Goal: Task Accomplishment & Management: Use online tool/utility

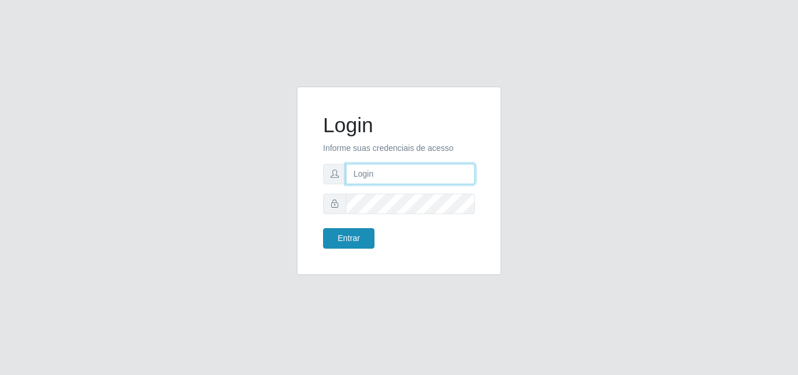
type input "analucia@cestao"
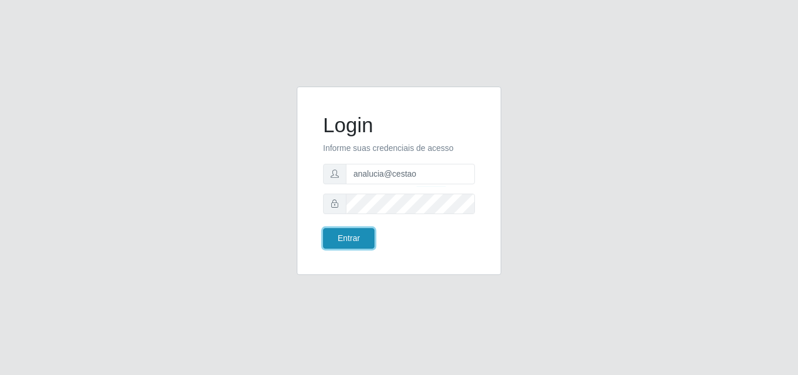
click at [338, 234] on button "Entrar" at bounding box center [348, 238] width 51 height 20
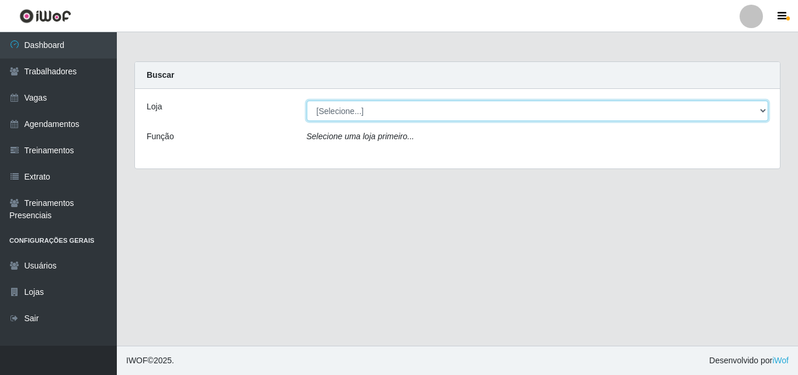
click at [765, 107] on select "[Selecione...] O Cestão - Geisel" at bounding box center [538, 111] width 462 height 20
select select "224"
click at [307, 101] on select "[Selecione...] O Cestão - Geisel" at bounding box center [538, 111] width 462 height 20
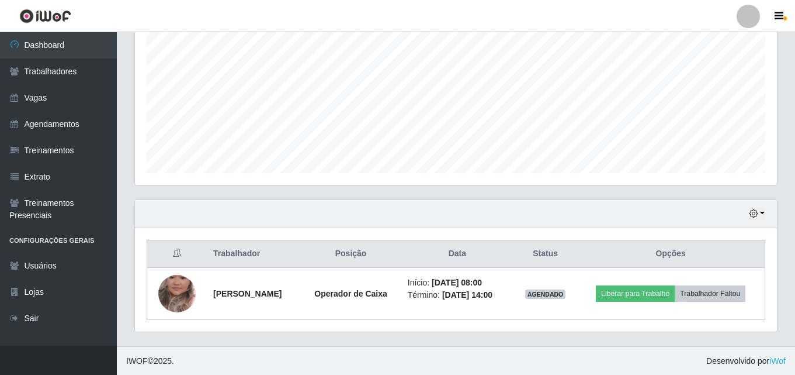
scroll to position [245, 0]
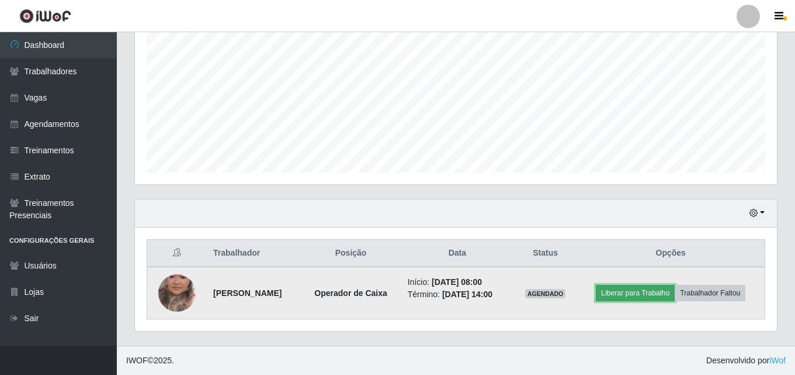
click at [635, 287] on button "Liberar para Trabalho" at bounding box center [635, 293] width 79 height 16
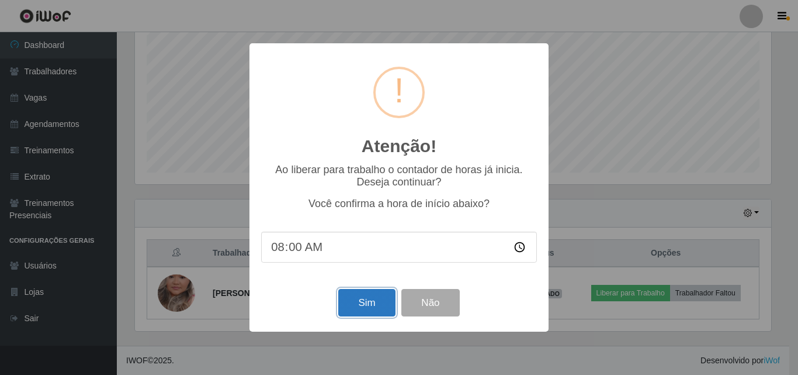
click at [366, 313] on button "Sim" at bounding box center [366, 302] width 57 height 27
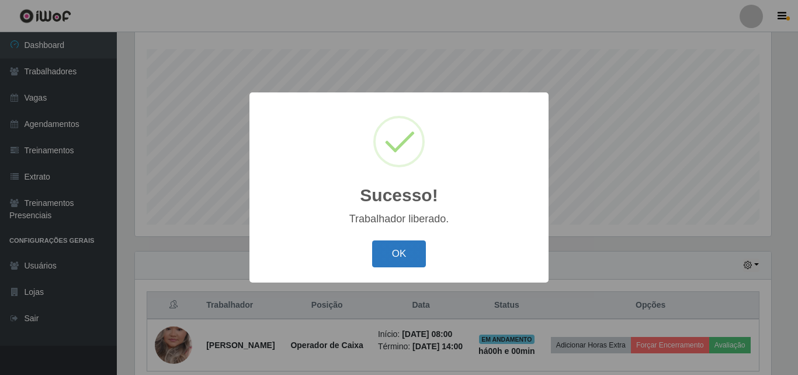
click at [399, 251] on button "OK" at bounding box center [399, 253] width 54 height 27
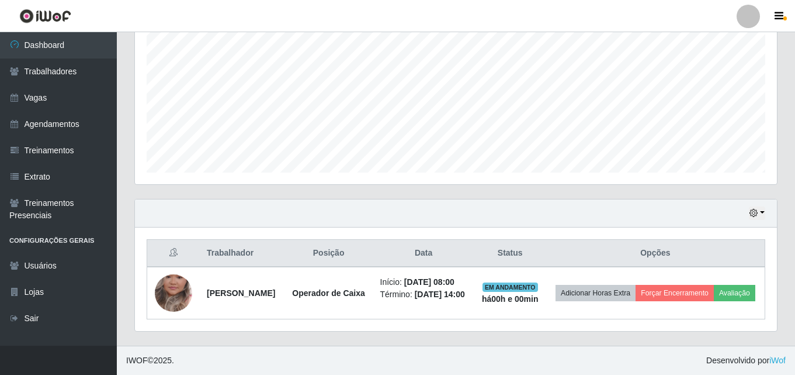
scroll to position [266, 0]
